Goal: Use online tool/utility: Utilize a website feature to perform a specific function

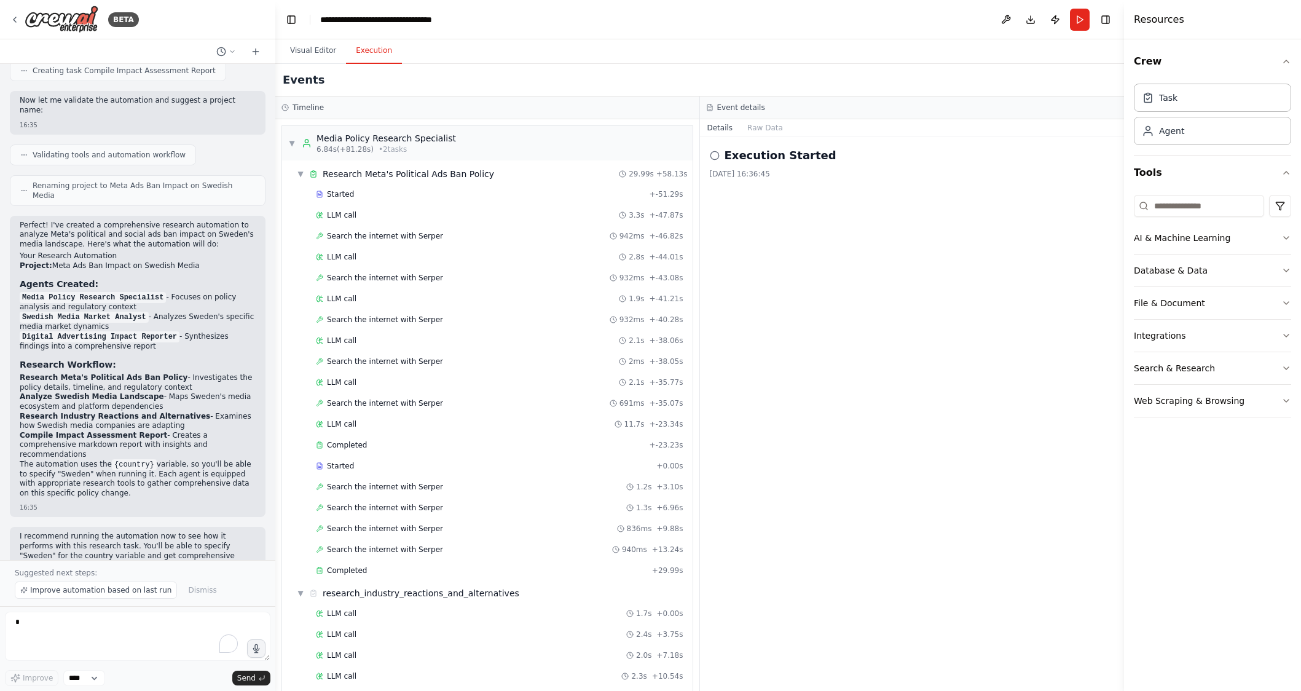
click at [371, 54] on button "Execution" at bounding box center [374, 51] width 56 height 26
click at [760, 128] on button "Raw Data" at bounding box center [765, 127] width 50 height 17
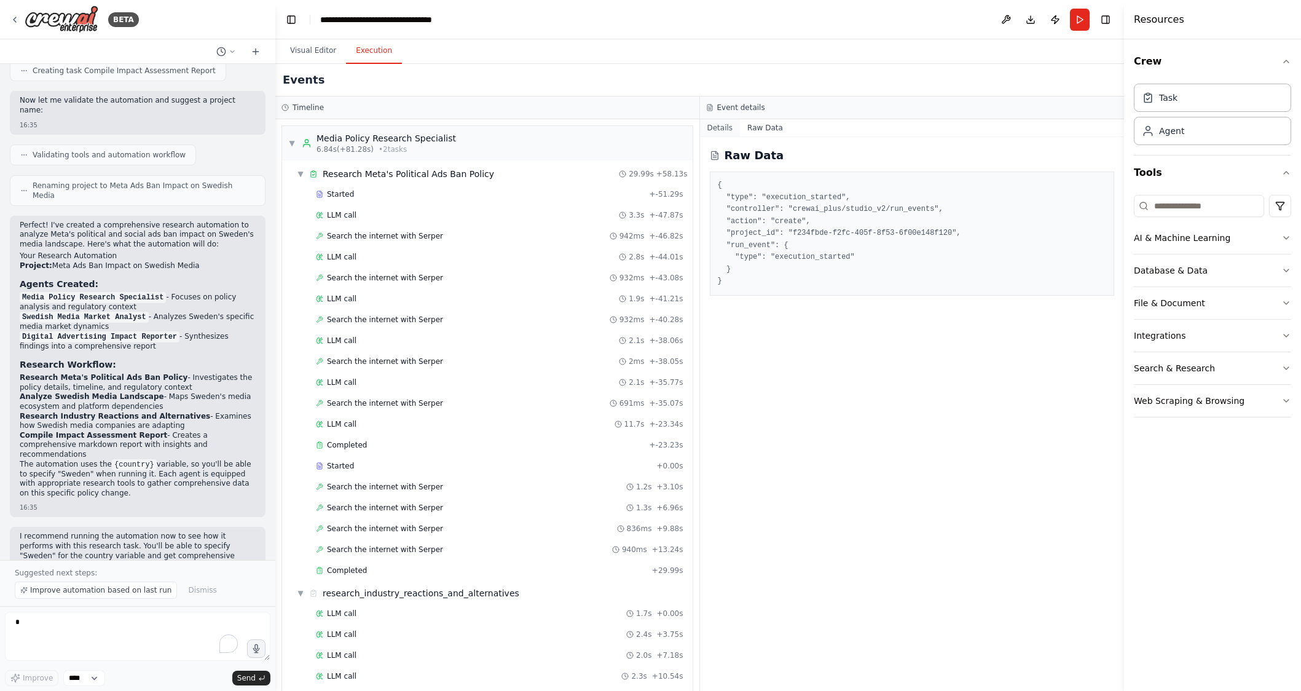
click at [724, 125] on button "Details" at bounding box center [720, 127] width 41 height 17
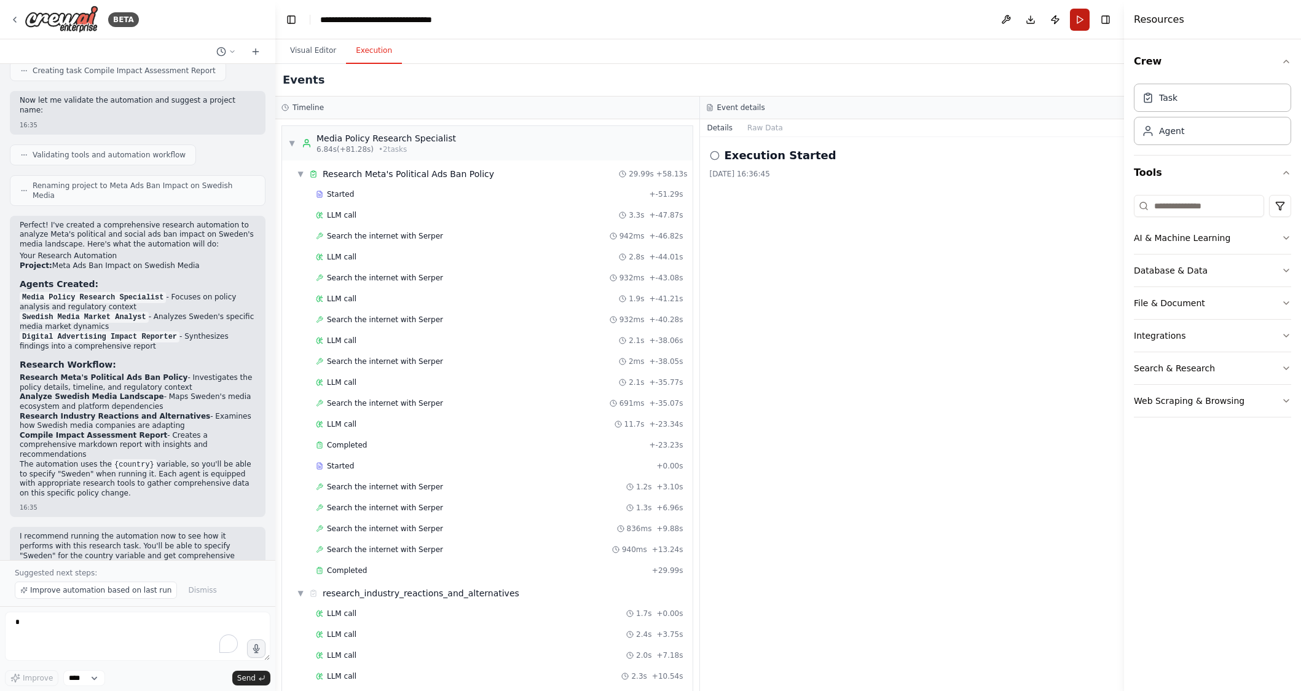
click at [1077, 20] on button "Run" at bounding box center [1080, 20] width 20 height 22
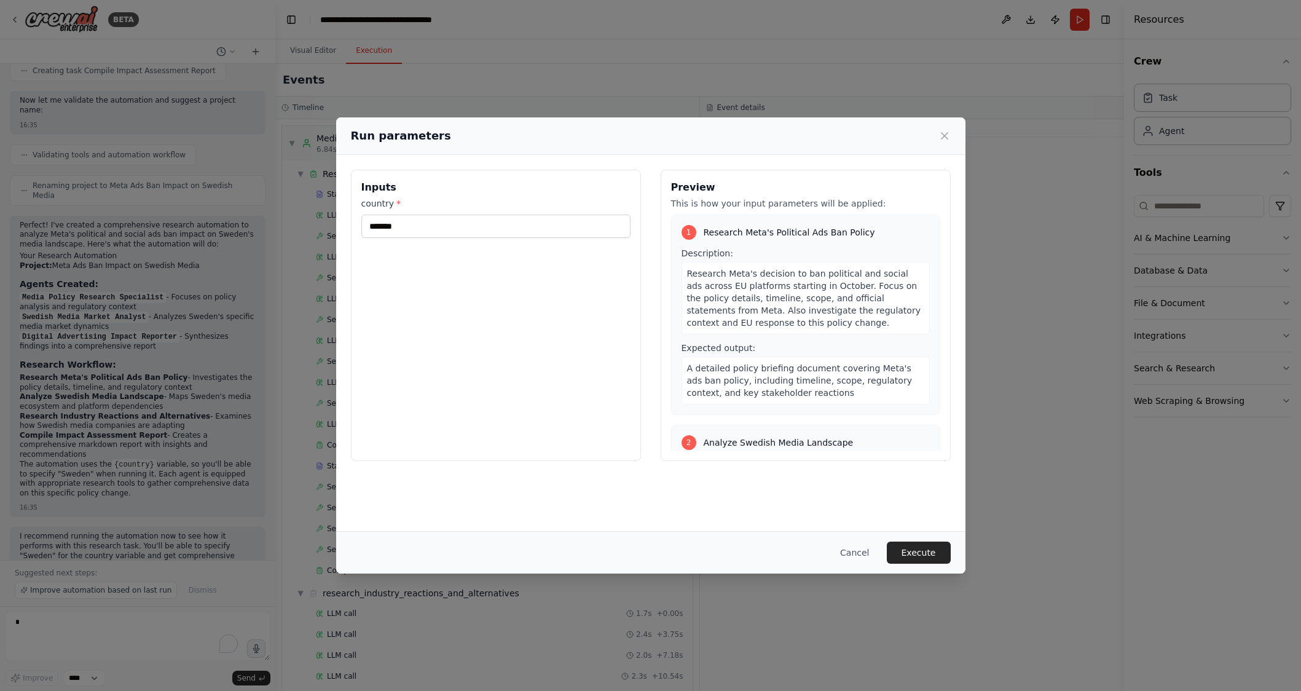
click at [924, 558] on button "Execute" at bounding box center [919, 552] width 64 height 22
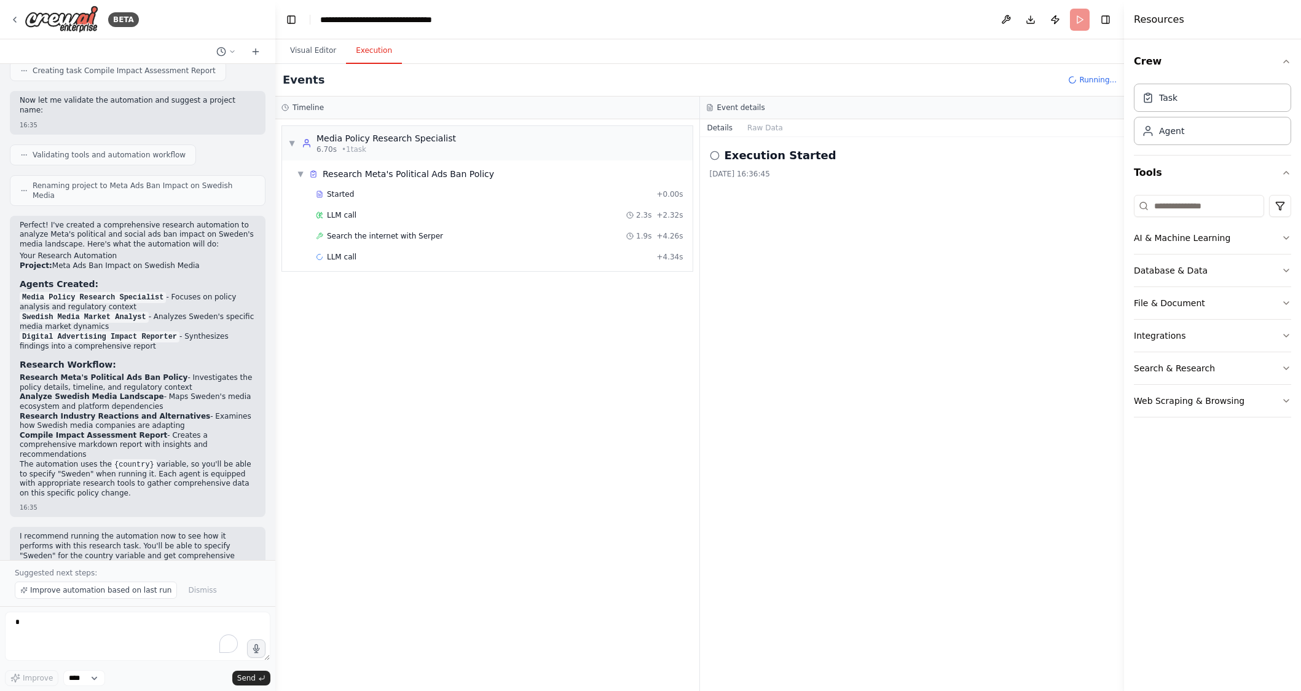
click at [508, 435] on div "▼ Media Policy Research Specialist 6.70s • 1 task ▼ Research Meta's Political A…" at bounding box center [487, 405] width 424 height 572
click at [1082, 14] on header "**********" at bounding box center [699, 19] width 849 height 39
click at [737, 182] on div "Execution Started [DATE] 16:36:45" at bounding box center [912, 414] width 425 height 554
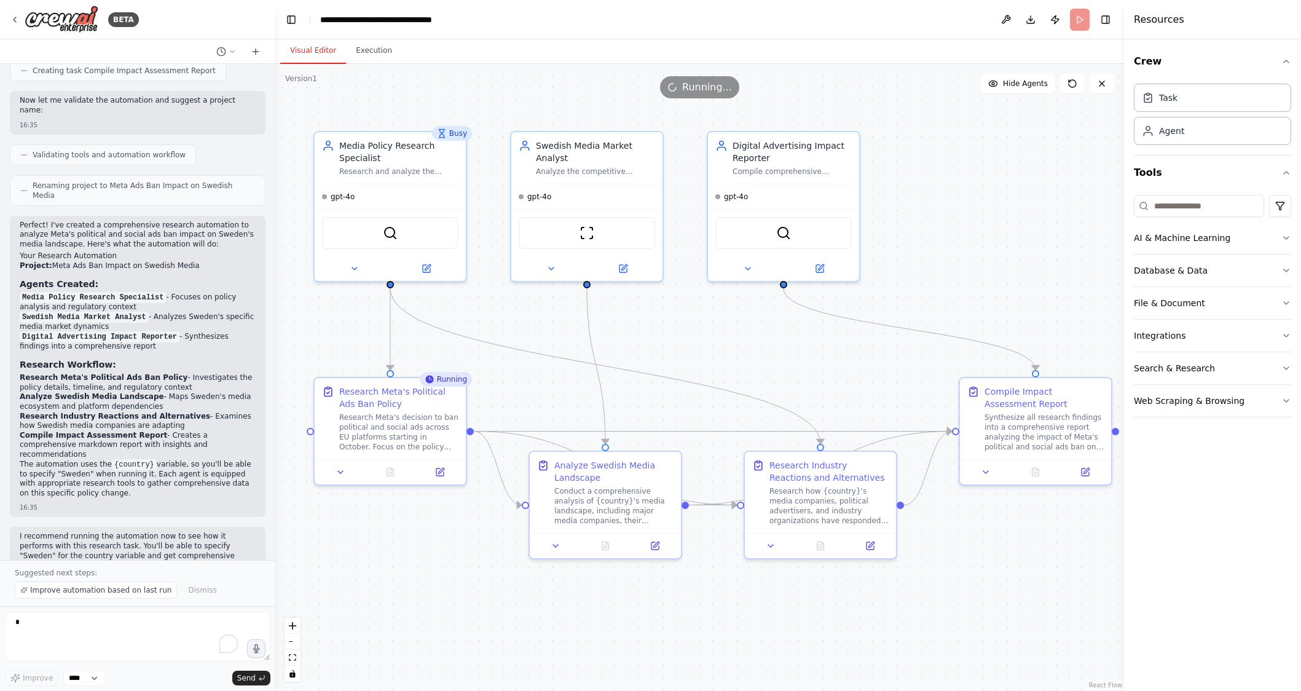
click at [316, 52] on button "Visual Editor" at bounding box center [313, 51] width 66 height 26
click at [1100, 79] on icon at bounding box center [1102, 84] width 10 height 10
click at [705, 87] on span "Running..." at bounding box center [707, 87] width 50 height 15
